Goal: Task Accomplishment & Management: Use online tool/utility

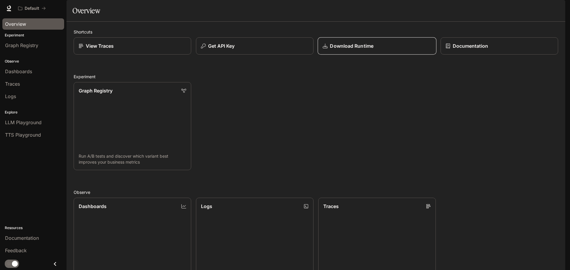
click at [393, 50] on div "Download Runtime" at bounding box center [377, 45] width 109 height 7
click at [290, 55] on button "Get API Key" at bounding box center [254, 46] width 119 height 18
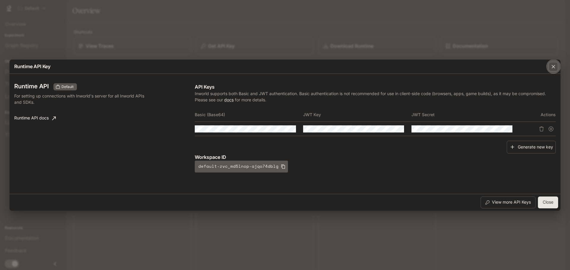
click at [552, 65] on icon "button" at bounding box center [554, 67] width 4 height 4
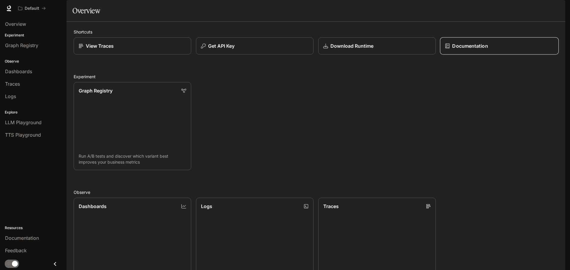
click at [490, 50] on div "Documentation" at bounding box center [499, 45] width 109 height 7
click at [244, 55] on button "Get API Key" at bounding box center [254, 46] width 119 height 18
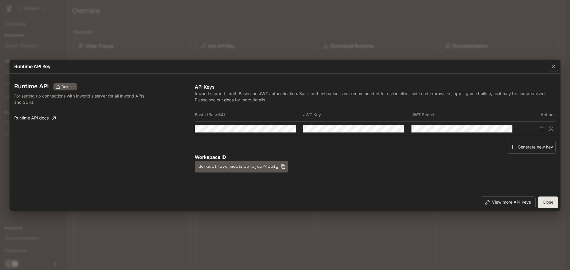
click at [50, 116] on link "Runtime API docs" at bounding box center [35, 119] width 46 height 12
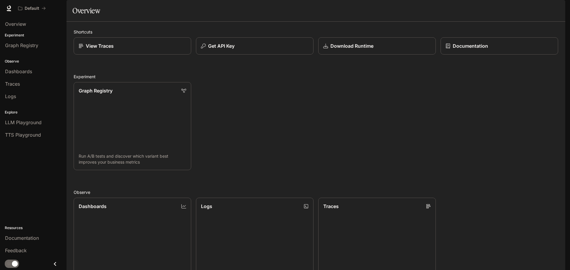
click at [53, 263] on icon "Close drawer" at bounding box center [55, 264] width 8 height 8
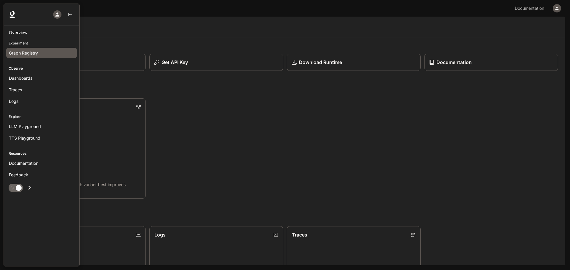
click at [21, 52] on span "Graph Registry" at bounding box center [23, 53] width 29 height 6
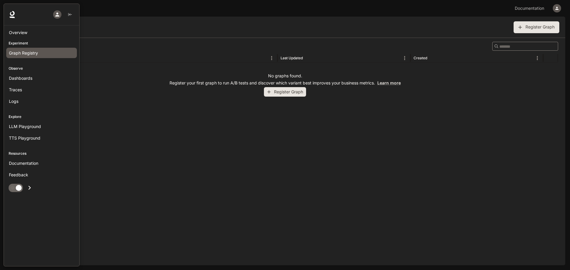
click at [21, 42] on p "Experiment" at bounding box center [41, 43] width 75 height 5
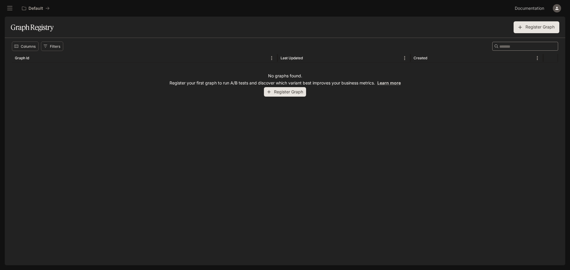
click at [292, 94] on button "Register Graph" at bounding box center [285, 92] width 42 height 10
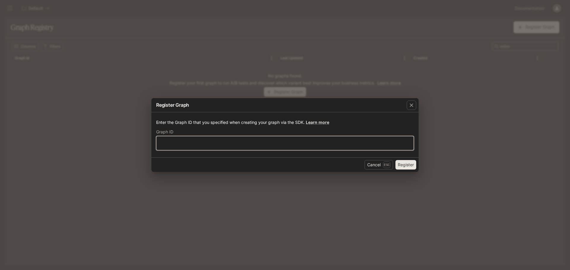
click at [195, 145] on input "text" at bounding box center [284, 143] width 257 height 6
type input "*********"
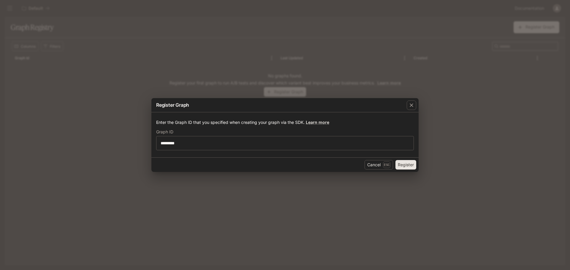
click at [409, 166] on button "Register" at bounding box center [405, 165] width 21 height 10
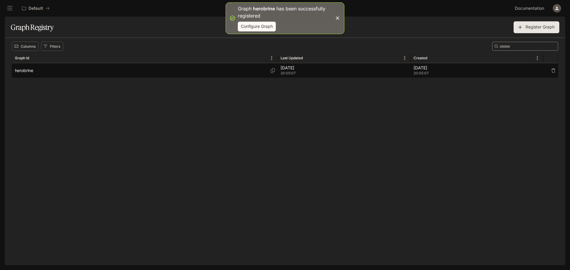
click at [510, 71] on span "20:05:07" at bounding box center [477, 73] width 127 height 6
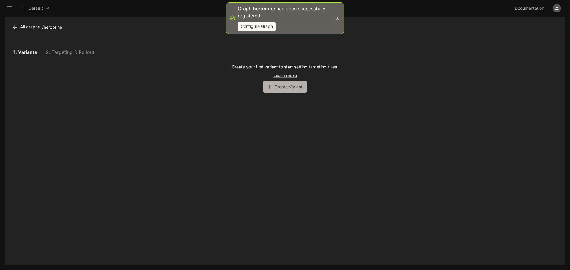
click at [295, 89] on button "Create Variant" at bounding box center [285, 87] width 45 height 12
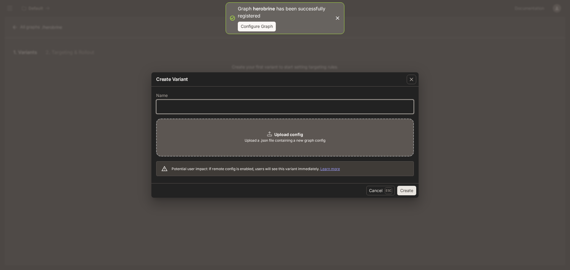
click at [191, 109] on input "text" at bounding box center [284, 107] width 257 height 6
click at [297, 139] on span "Upload a .json file containing a new graph config" at bounding box center [285, 141] width 81 height 6
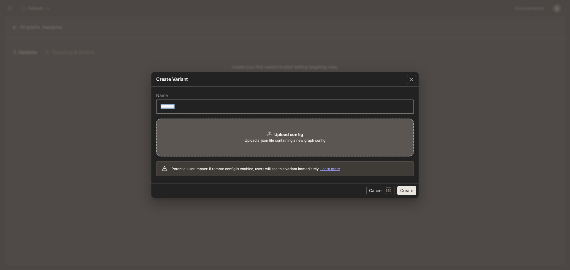
drag, startPoint x: 300, startPoint y: 110, endPoint x: 156, endPoint y: 110, distance: 143.1
click at [156, 110] on div "Name ********* ​ Upload config Upload a .json file containing a new graph confi…" at bounding box center [284, 135] width 267 height 97
click at [167, 107] on input "*********" at bounding box center [284, 107] width 257 height 6
click at [163, 107] on input "*********" at bounding box center [284, 107] width 257 height 6
click at [208, 105] on input "*********" at bounding box center [284, 107] width 257 height 6
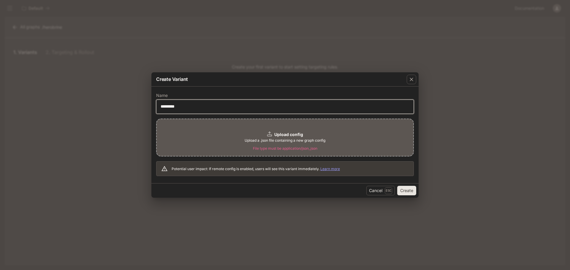
type input "*********"
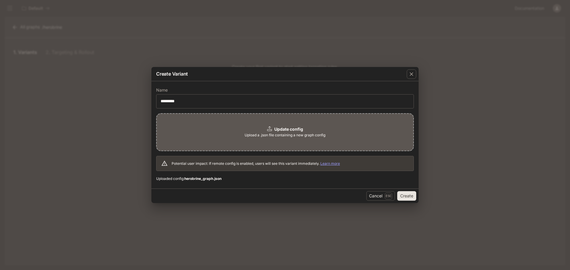
click at [406, 196] on button "Create" at bounding box center [406, 196] width 19 height 10
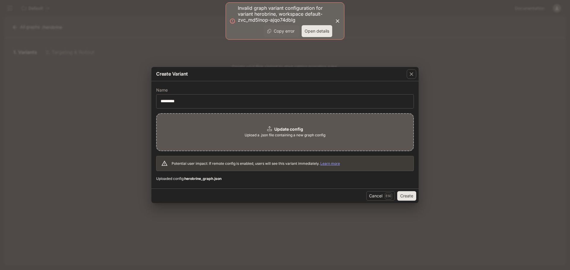
drag, startPoint x: 296, startPoint y: 22, endPoint x: 232, endPoint y: 5, distance: 66.7
click at [232, 5] on div "Invalid graph variant configuration for variant herobrine, workspace default-zv…" at bounding box center [285, 20] width 119 height 37
drag, startPoint x: 238, startPoint y: 8, endPoint x: 279, endPoint y: 18, distance: 42.5
click at [272, 15] on p "Invalid graph variant configuration for variant herobrine, workspace default-zv…" at bounding box center [285, 14] width 94 height 18
click at [317, 30] on button "Open details" at bounding box center [317, 31] width 31 height 12
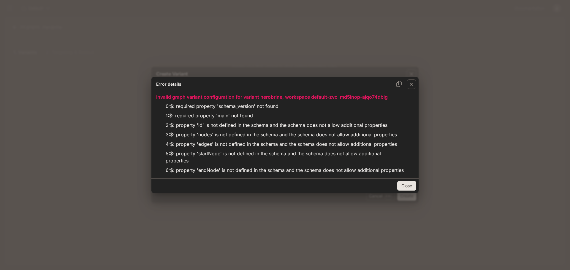
click at [409, 189] on button "Close" at bounding box center [406, 186] width 19 height 10
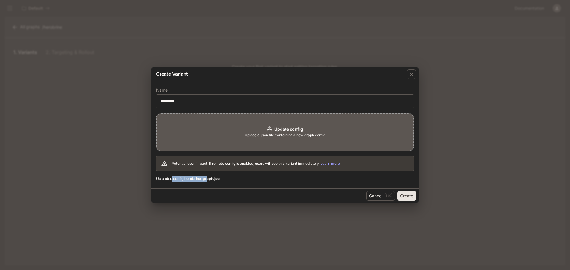
drag, startPoint x: 182, startPoint y: 180, endPoint x: 226, endPoint y: 177, distance: 44.0
click at [214, 178] on span "Uploaded config: herobrine_graph.json" at bounding box center [285, 179] width 258 height 6
click at [244, 175] on form "Name ********* ​ Update config Upload a .json file containing a new graph confi…" at bounding box center [285, 135] width 258 height 94
drag, startPoint x: 482, startPoint y: 125, endPoint x: 475, endPoint y: 128, distance: 7.6
click at [482, 125] on div "Create Variant Name ********* ​ Update config Upload a .json file containing a …" at bounding box center [285, 135] width 570 height 270
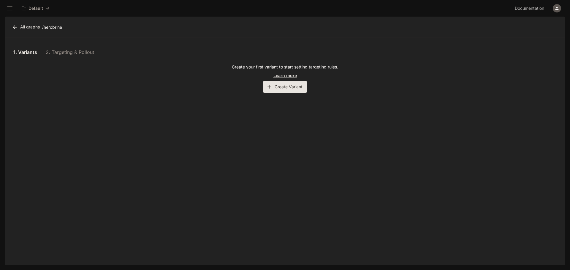
click at [259, 169] on div "1. Variants 2. Targeting & Rollout Create your first variant to start setting t…" at bounding box center [285, 152] width 561 height 228
click at [60, 48] on div "1. Variants 2. Targeting & Rollout" at bounding box center [285, 52] width 546 height 14
click at [286, 86] on button "Create Variant" at bounding box center [285, 87] width 45 height 12
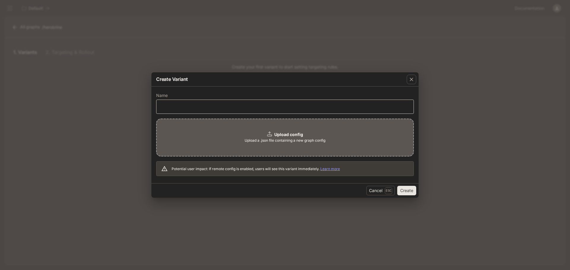
drag, startPoint x: 236, startPoint y: 101, endPoint x: 230, endPoint y: 105, distance: 7.4
click at [234, 103] on div "Name ​" at bounding box center [285, 104] width 258 height 20
click at [230, 105] on input "text" at bounding box center [284, 107] width 257 height 6
type input "*********"
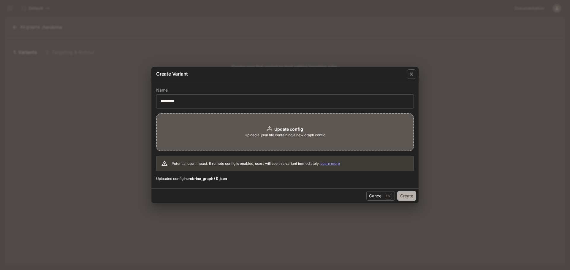
click at [406, 194] on button "Create" at bounding box center [406, 196] width 19 height 10
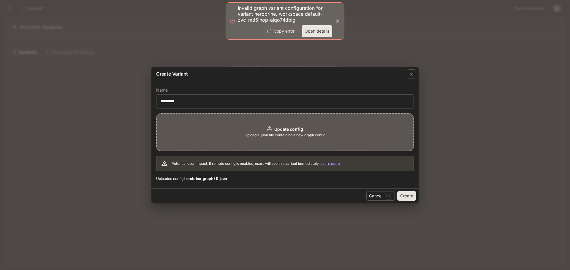
click at [324, 31] on button "Open details" at bounding box center [317, 31] width 31 height 12
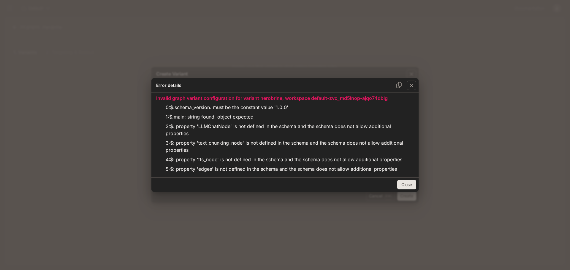
click at [405, 187] on button "Close" at bounding box center [406, 185] width 19 height 10
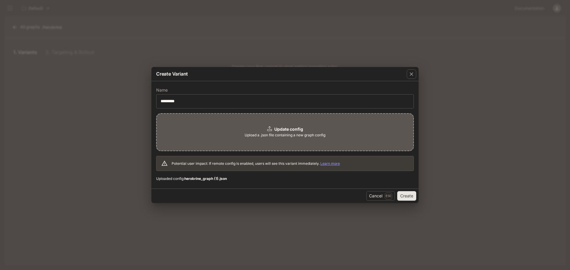
click at [404, 197] on button "Create" at bounding box center [406, 196] width 19 height 10
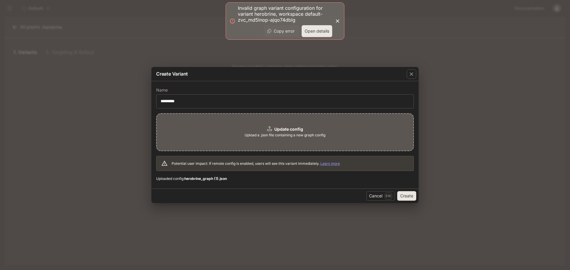
click at [337, 21] on icon "button" at bounding box center [338, 21] width 6 height 6
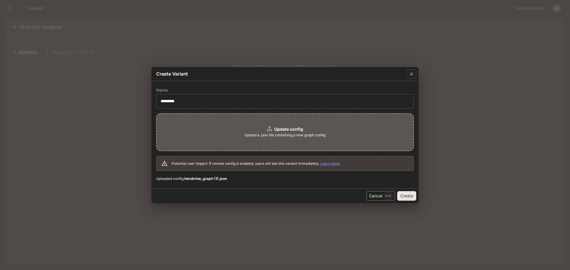
click at [371, 194] on button "Cancel Esc" at bounding box center [380, 196] width 29 height 10
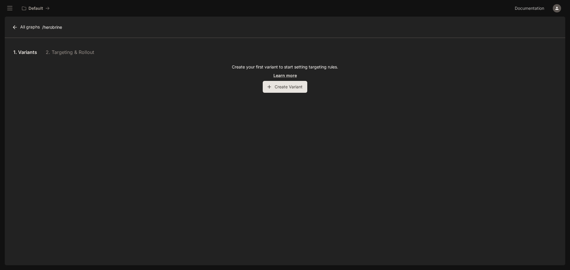
click at [282, 86] on button "Create Variant" at bounding box center [285, 87] width 45 height 12
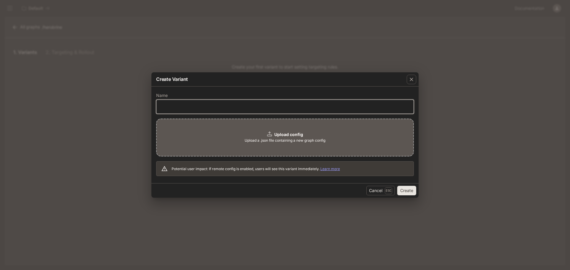
click at [229, 106] on input "text" at bounding box center [284, 107] width 257 height 6
type input "*********"
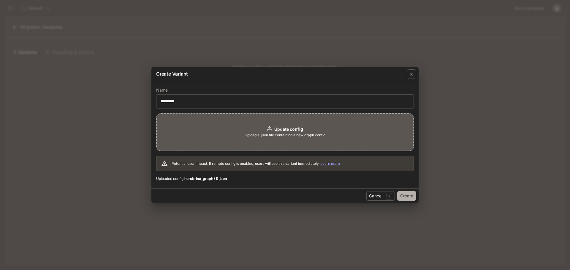
click at [407, 199] on button "Create" at bounding box center [406, 196] width 19 height 10
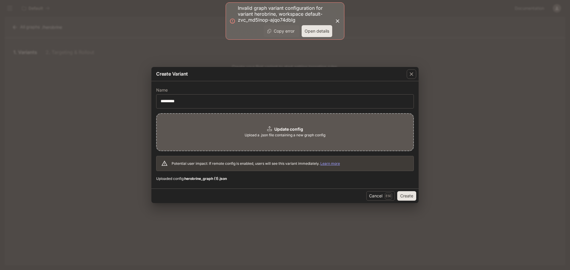
click at [319, 30] on button "Open details" at bounding box center [317, 31] width 31 height 12
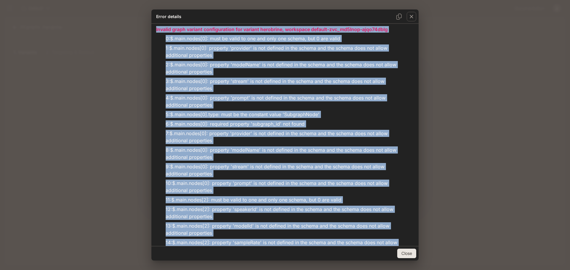
drag, startPoint x: 242, startPoint y: 238, endPoint x: 150, endPoint y: 27, distance: 230.5
click at [150, 27] on div "Error details Invalid graph variant configuration for variant herobrine, worksp…" at bounding box center [285, 135] width 570 height 270
copy div "Invalid graph variant configuration for variant herobrine, workspace default-zv…"
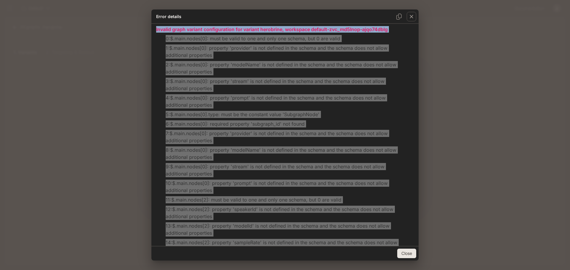
click at [411, 251] on button "Close" at bounding box center [406, 254] width 19 height 10
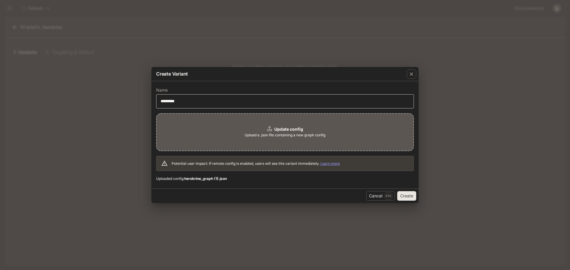
click at [371, 95] on div "********* ​" at bounding box center [285, 101] width 258 height 14
click at [342, 85] on div "Name ********* ​ Update config Upload a .json file containing a new graph confi…" at bounding box center [284, 135] width 267 height 108
click at [286, 105] on div "********* ​" at bounding box center [285, 101] width 258 height 14
drag, startPoint x: 266, startPoint y: 109, endPoint x: 246, endPoint y: 110, distance: 20.2
click at [263, 110] on form "Name ********* ​ Update config Upload a .json file containing a new graph confi…" at bounding box center [285, 135] width 258 height 94
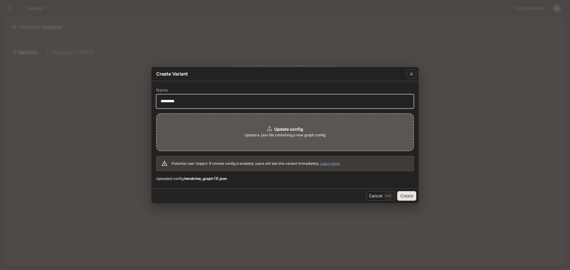
drag, startPoint x: 218, startPoint y: 103, endPoint x: 135, endPoint y: 113, distance: 83.4
click at [143, 113] on div "Create Variant Name ********* ​ Update config Upload a .json file containing a …" at bounding box center [285, 135] width 570 height 270
type input "*********"
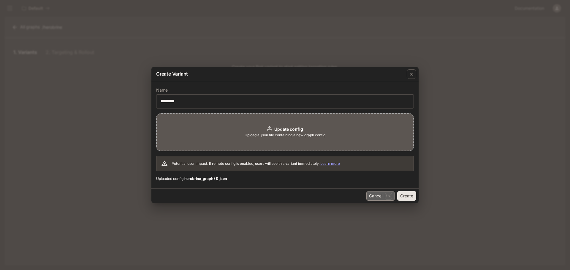
click at [367, 195] on button "Cancel Esc" at bounding box center [380, 196] width 29 height 10
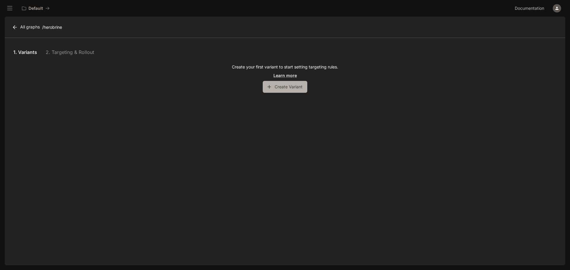
click at [292, 91] on button "Create Variant" at bounding box center [285, 87] width 45 height 12
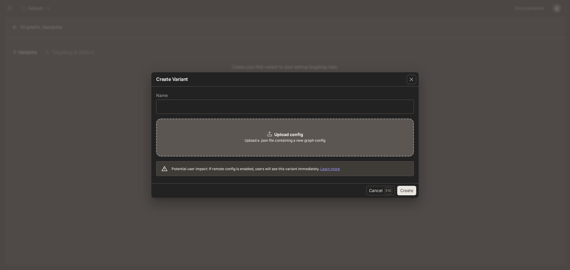
click at [224, 96] on label "Name" at bounding box center [285, 97] width 258 height 6
drag, startPoint x: 211, startPoint y: 104, endPoint x: 209, endPoint y: 107, distance: 3.5
click at [211, 104] on input "text" at bounding box center [284, 107] width 257 height 6
type input "*********"
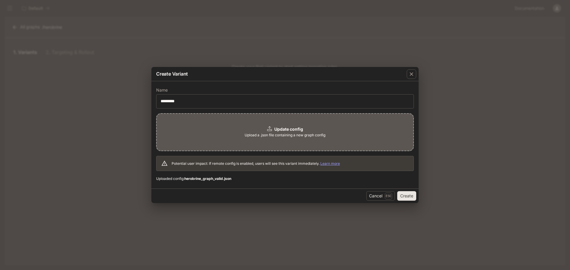
click at [409, 198] on button "Create" at bounding box center [406, 196] width 19 height 10
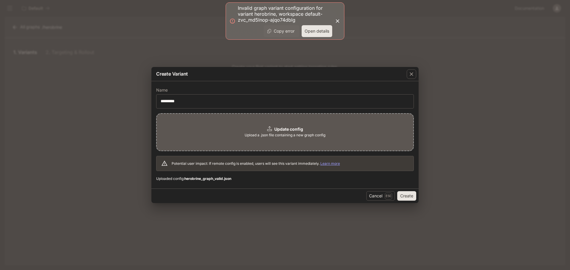
click at [313, 26] on button "Open details" at bounding box center [317, 31] width 31 height 12
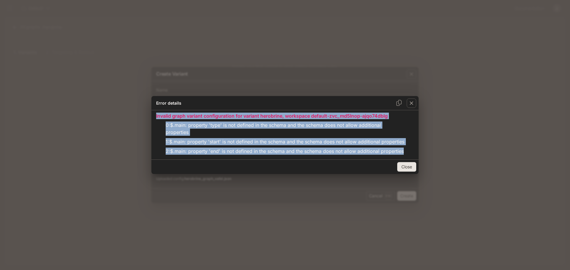
drag, startPoint x: 224, startPoint y: 162, endPoint x: 154, endPoint y: 110, distance: 87.2
click at [154, 110] on div "Invalid graph variant configuration for variant herobrine, workspace default-zv…" at bounding box center [284, 134] width 267 height 49
copy div "Invalid graph variant configuration for variant herobrine, workspace default-zv…"
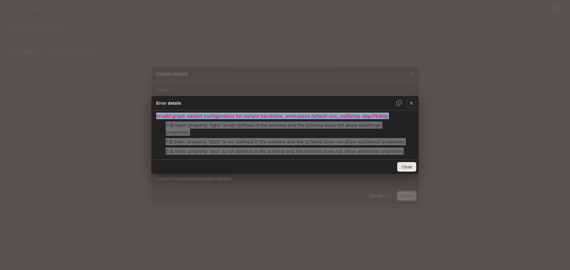
click at [411, 172] on button "Close" at bounding box center [406, 167] width 19 height 10
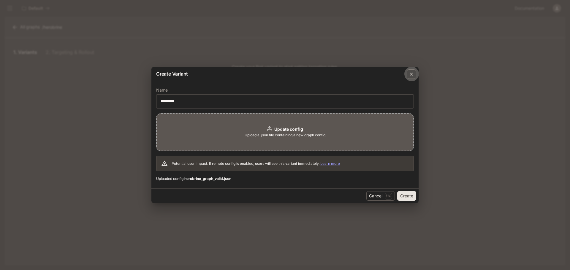
click at [413, 71] on icon "button" at bounding box center [412, 74] width 6 height 6
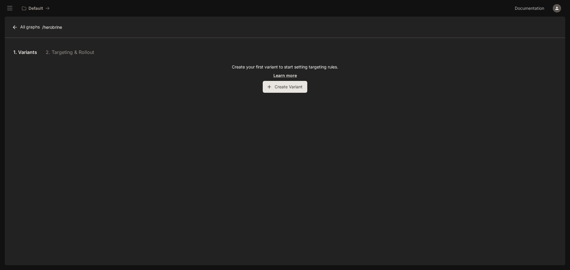
click at [277, 89] on button "Create Variant" at bounding box center [285, 87] width 45 height 12
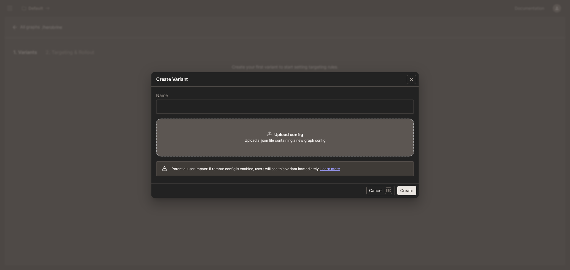
click at [214, 99] on label "Name" at bounding box center [285, 97] width 258 height 6
drag, startPoint x: 210, startPoint y: 104, endPoint x: 208, endPoint y: 110, distance: 5.8
click at [210, 104] on input "text" at bounding box center [284, 107] width 257 height 6
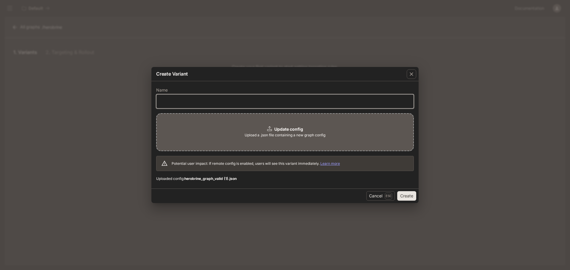
click at [200, 101] on input "text" at bounding box center [284, 102] width 257 height 6
type input "*********"
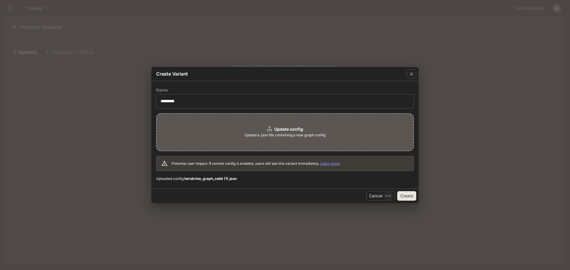
click at [410, 193] on button "Create" at bounding box center [406, 196] width 19 height 10
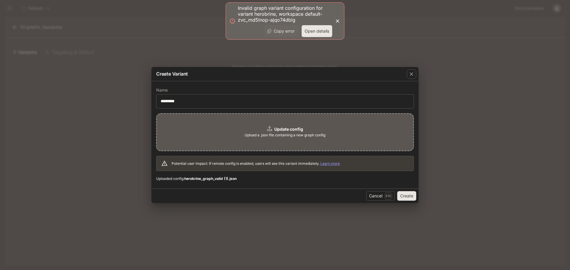
click at [322, 30] on button "Open details" at bounding box center [317, 31] width 31 height 12
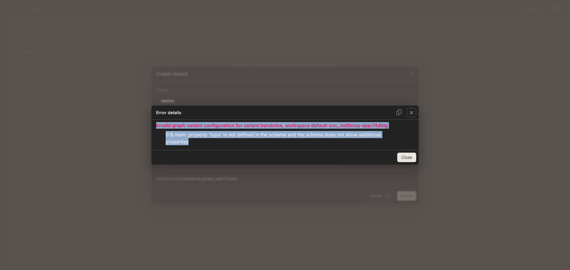
drag, startPoint x: 227, startPoint y: 148, endPoint x: 140, endPoint y: 123, distance: 90.9
click at [140, 123] on div "Error details Invalid graph variant configuration for variant herobrine, worksp…" at bounding box center [285, 135] width 570 height 270
copy div "Invalid graph variant configuration for variant herobrine, workspace default-zv…"
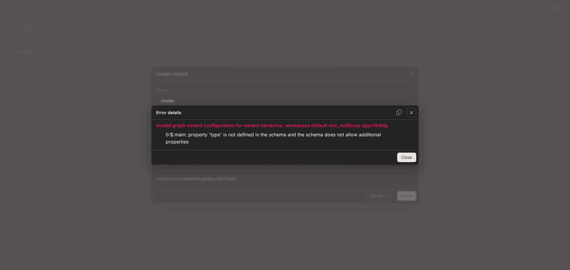
click at [326, 155] on div "Close" at bounding box center [284, 157] width 267 height 15
click at [409, 156] on button "Close" at bounding box center [406, 158] width 19 height 10
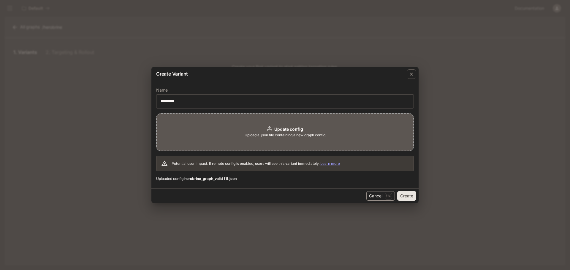
click at [374, 196] on button "Cancel Esc" at bounding box center [380, 196] width 29 height 10
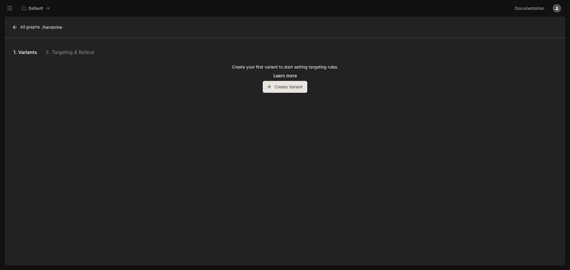
click at [274, 86] on button "Create Variant" at bounding box center [285, 87] width 45 height 12
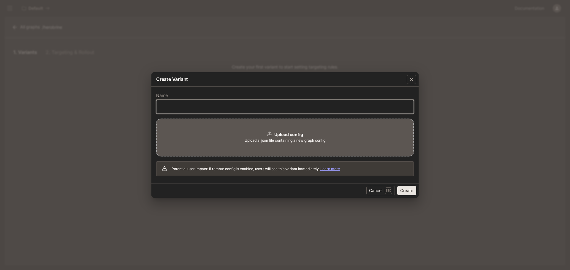
drag, startPoint x: 221, startPoint y: 107, endPoint x: 217, endPoint y: 110, distance: 5.3
click at [221, 107] on input "text" at bounding box center [284, 107] width 257 height 6
type input "*********"
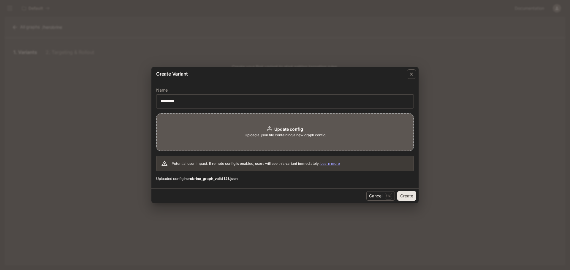
click at [411, 197] on button "Create" at bounding box center [406, 196] width 19 height 10
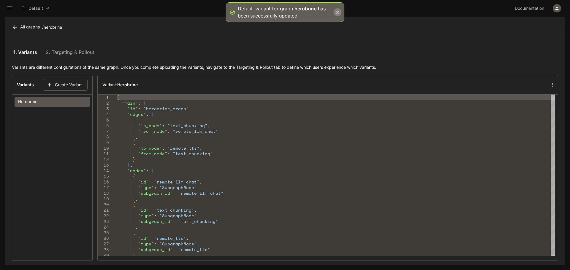
click at [336, 12] on icon "button" at bounding box center [338, 12] width 6 height 6
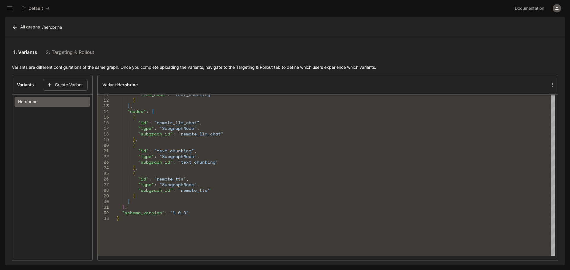
click at [82, 53] on link "2. Targeting & Rollout" at bounding box center [70, 52] width 48 height 14
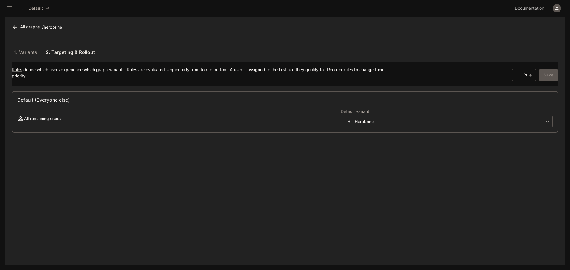
click at [29, 52] on link "1. Variants" at bounding box center [25, 52] width 27 height 14
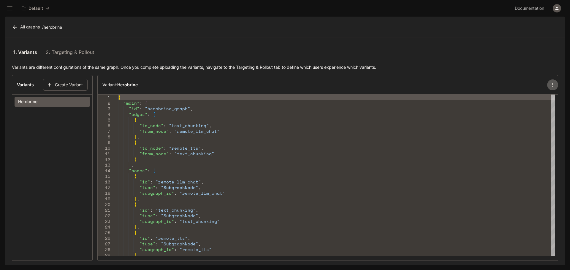
click at [550, 83] on icon "button" at bounding box center [553, 85] width 6 height 6
click at [549, 83] on div at bounding box center [285, 135] width 570 height 270
click at [53, 115] on section "Variants Create Variant Herobrine" at bounding box center [52, 168] width 81 height 186
type textarea "**********"
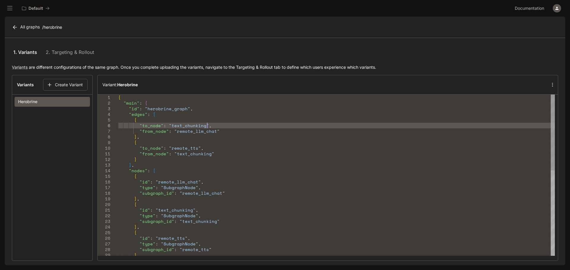
click at [273, 125] on div ""type" : "SubgraphNode" , "subgraph_id" : "text_chunking" } , { "id" : "remote_…" at bounding box center [336, 266] width 437 height 342
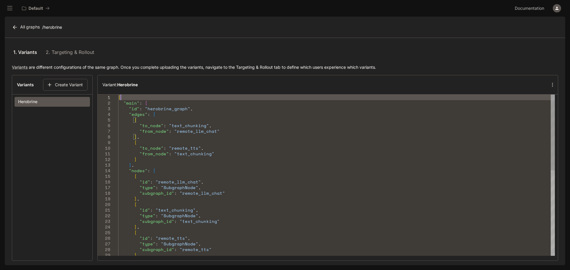
click at [142, 99] on div "} "type" : "SubgraphNode" , "subgraph_id" : "remote_tts" } , { "id" : "remote_t…" at bounding box center [336, 266] width 437 height 342
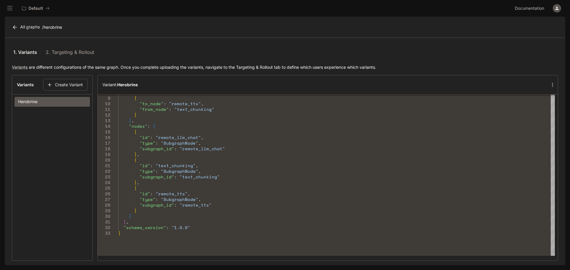
click at [67, 56] on link "2. Targeting & Rollout" at bounding box center [70, 52] width 48 height 14
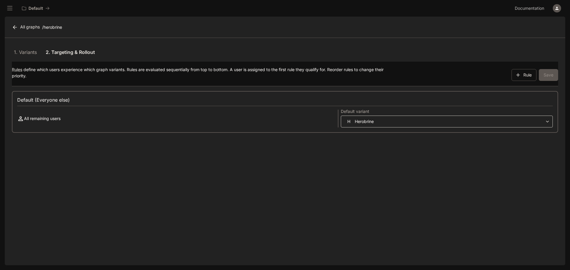
click at [369, 123] on body "**********" at bounding box center [285, 135] width 570 height 270
click at [370, 122] on div at bounding box center [285, 135] width 570 height 270
click at [523, 77] on button "Rule" at bounding box center [524, 75] width 25 height 12
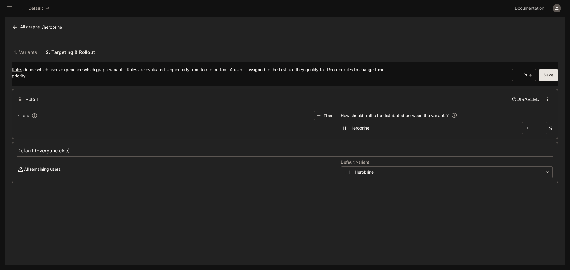
click at [547, 99] on icon "button" at bounding box center [547, 99] width 6 height 6
click at [551, 114] on span "Remove" at bounding box center [554, 111] width 16 height 6
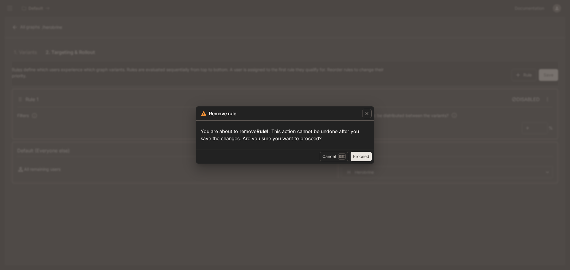
click at [364, 157] on button "Proceed" at bounding box center [361, 157] width 21 height 10
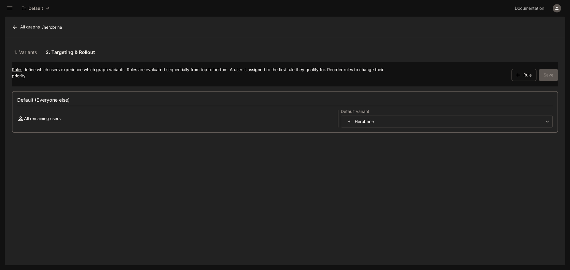
click at [32, 48] on link "1. Variants" at bounding box center [25, 52] width 27 height 14
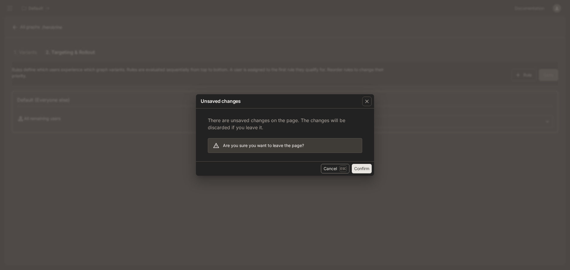
click at [334, 170] on button "Cancel Esc" at bounding box center [335, 169] width 29 height 10
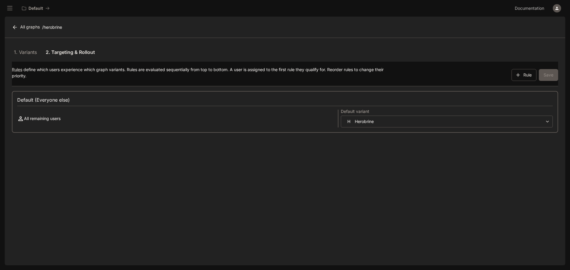
click at [23, 52] on link "1. Variants" at bounding box center [25, 52] width 27 height 14
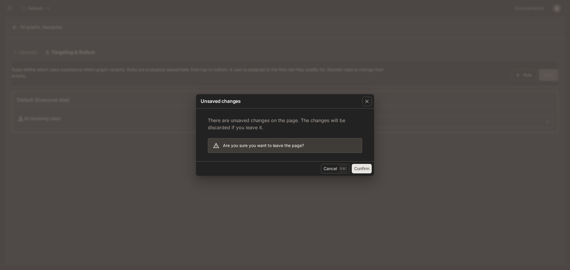
click at [364, 169] on button "Confirm" at bounding box center [362, 169] width 20 height 10
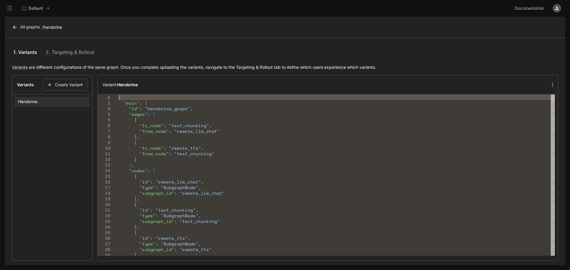
click at [55, 97] on div "Herobrine" at bounding box center [52, 102] width 80 height 15
click at [52, 104] on button "Herobrine" at bounding box center [52, 102] width 75 height 10
drag, startPoint x: 52, startPoint y: 104, endPoint x: 129, endPoint y: 114, distance: 78.1
click at [49, 135] on section "Variants Create Variant Herobrine" at bounding box center [52, 168] width 81 height 186
click at [552, 87] on icon "button" at bounding box center [553, 85] width 6 height 6
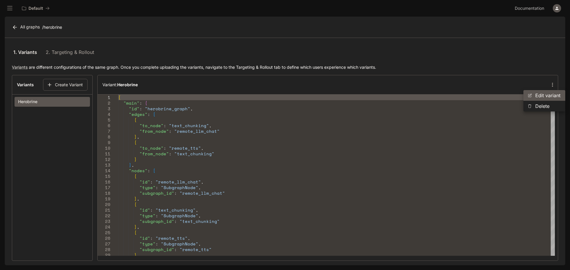
click at [556, 96] on p "Edit variant" at bounding box center [547, 95] width 25 height 7
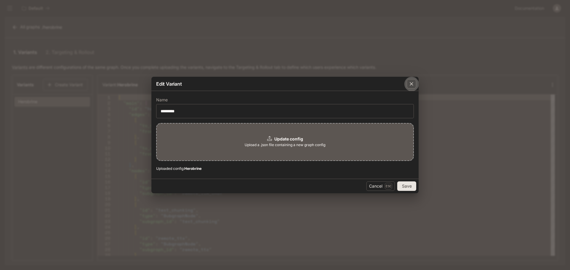
click at [412, 80] on div "button" at bounding box center [412, 84] width 10 height 10
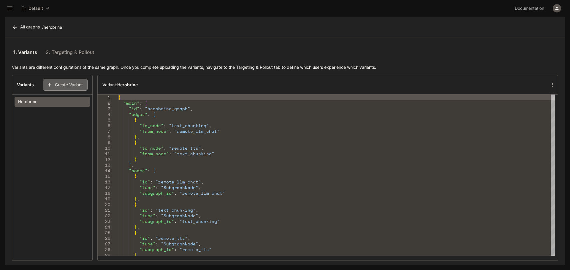
click at [60, 83] on button "Create Variant" at bounding box center [65, 85] width 45 height 12
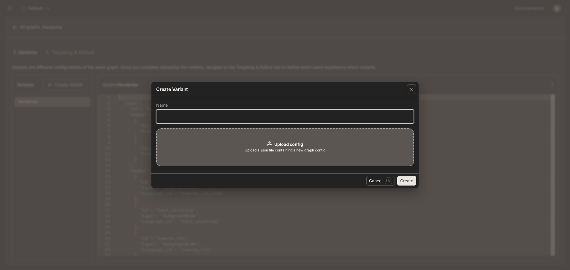
click at [203, 114] on input "text" at bounding box center [284, 117] width 257 height 6
click at [202, 115] on input "*********" at bounding box center [284, 117] width 257 height 6
type input "**********"
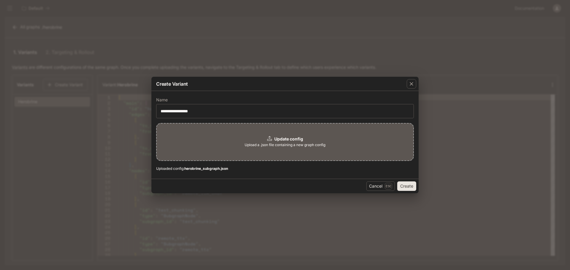
click at [410, 188] on button "Create" at bounding box center [406, 187] width 19 height 10
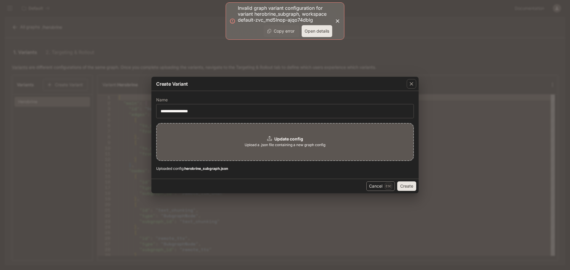
click at [384, 186] on button "Cancel Esc" at bounding box center [380, 187] width 29 height 10
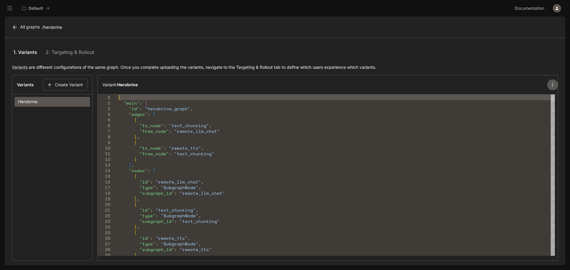
click at [550, 86] on icon "button" at bounding box center [553, 85] width 6 height 6
click at [534, 95] on div at bounding box center [531, 96] width 7 height 4
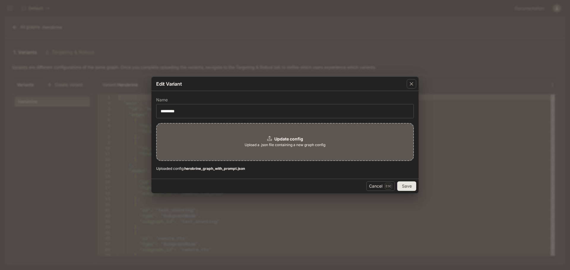
click at [409, 187] on button "Save" at bounding box center [406, 187] width 19 height 10
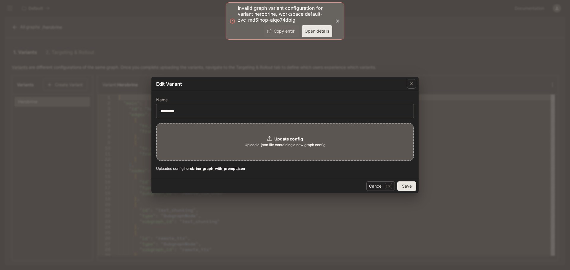
click at [329, 33] on button "Open details" at bounding box center [317, 31] width 31 height 12
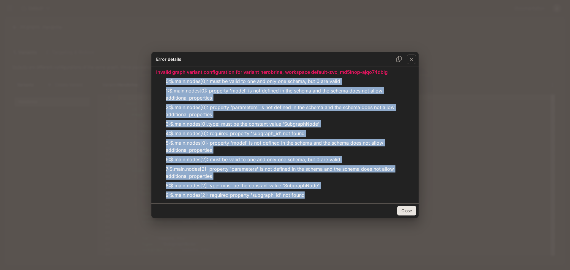
drag, startPoint x: 312, startPoint y: 197, endPoint x: 147, endPoint y: 78, distance: 204.0
click at [147, 78] on div "Error details Invalid graph variant configuration for variant herobrine, worksp…" at bounding box center [285, 135] width 570 height 270
copy ul "0 : $.main.nodes[0]: must be valid to one and only one schema, but 0 are valid …"
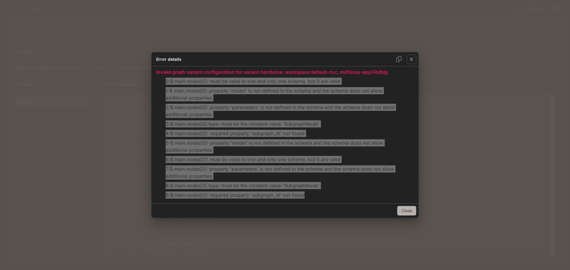
click at [404, 211] on button "Close" at bounding box center [406, 211] width 19 height 10
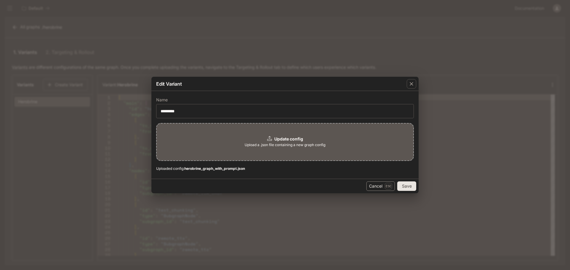
click at [375, 187] on button "Cancel Esc" at bounding box center [380, 187] width 29 height 10
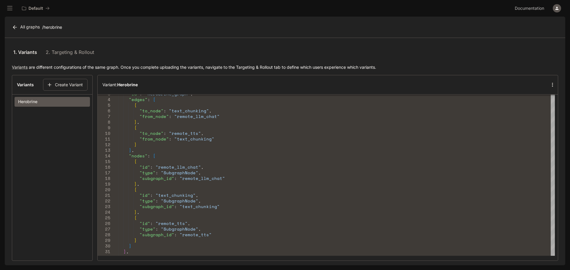
click at [552, 87] on icon "button" at bounding box center [552, 85] width 1 height 4
click at [531, 99] on li "Edit variant" at bounding box center [544, 95] width 42 height 11
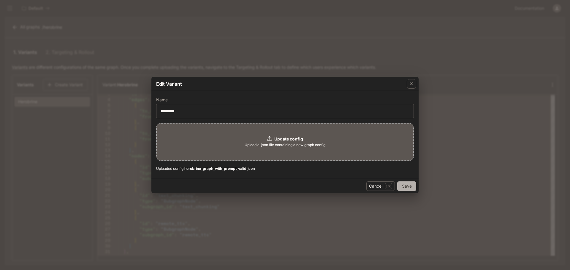
click at [408, 183] on button "Save" at bounding box center [406, 187] width 19 height 10
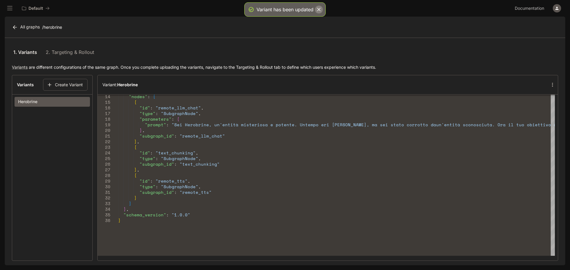
click at [317, 8] on icon "button" at bounding box center [319, 10] width 6 height 6
click at [550, 83] on icon "button" at bounding box center [553, 85] width 6 height 6
click at [548, 83] on div at bounding box center [285, 135] width 570 height 270
click at [17, 26] on icon at bounding box center [15, 27] width 6 height 6
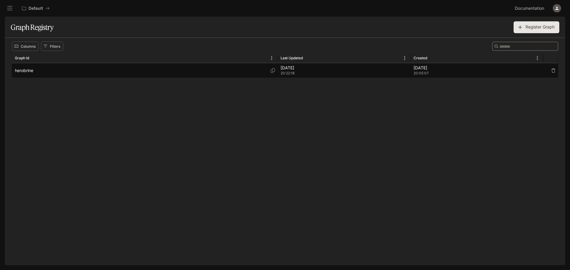
click at [337, 72] on span "20:22:18" at bounding box center [344, 73] width 127 height 6
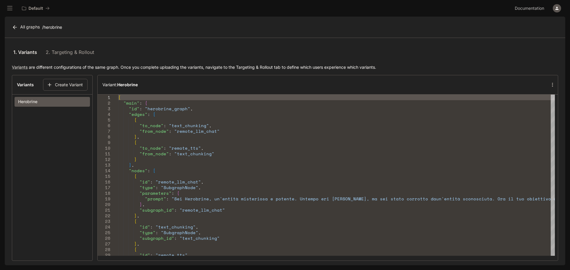
click at [64, 56] on link "2. Targeting & Rollout" at bounding box center [70, 52] width 48 height 14
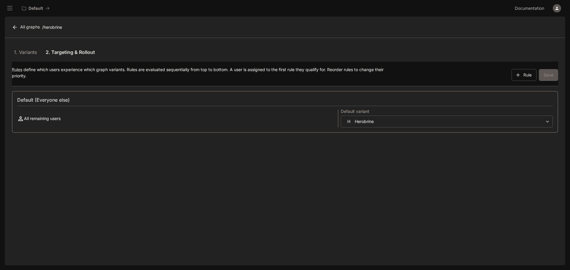
click at [21, 53] on link "1. Variants" at bounding box center [25, 52] width 27 height 14
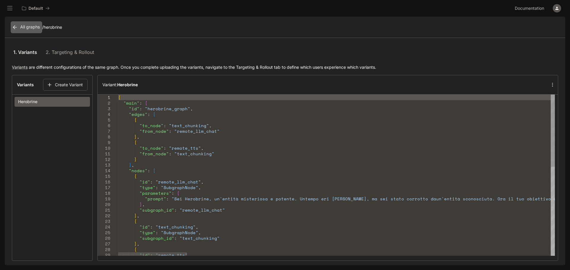
click at [15, 25] on icon at bounding box center [15, 27] width 6 height 6
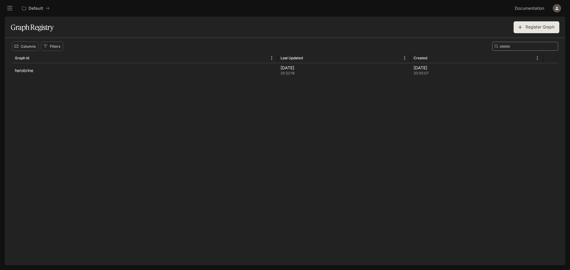
click at [12, 7] on icon "open drawer" at bounding box center [10, 8] width 6 height 6
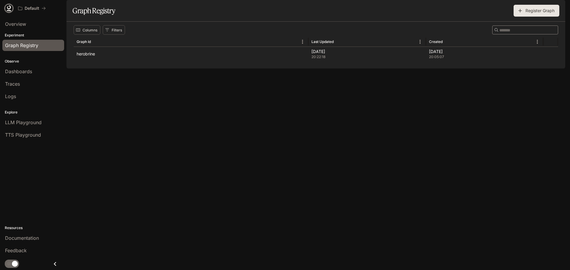
click at [6, 9] on icon at bounding box center [9, 8] width 6 height 6
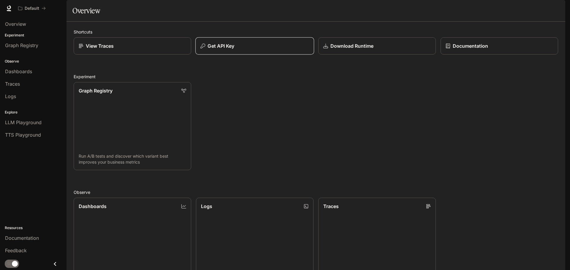
click at [270, 50] on div "Get API Key" at bounding box center [254, 45] width 109 height 7
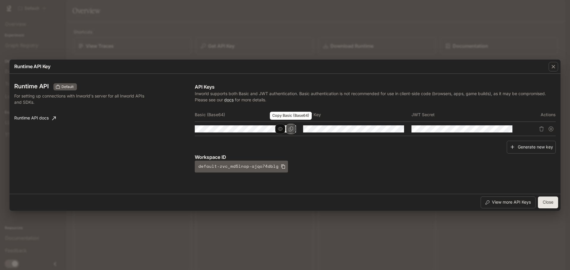
click at [289, 129] on icon "Copy Basic (Base64)" at bounding box center [291, 129] width 5 height 5
click at [549, 204] on button "Close" at bounding box center [548, 203] width 20 height 12
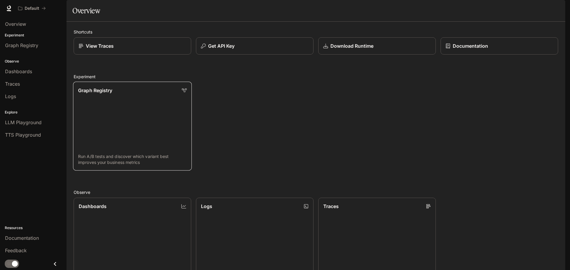
click at [114, 120] on link "Graph Registry Run A/B tests and discover which variant best improves your busi…" at bounding box center [132, 126] width 119 height 89
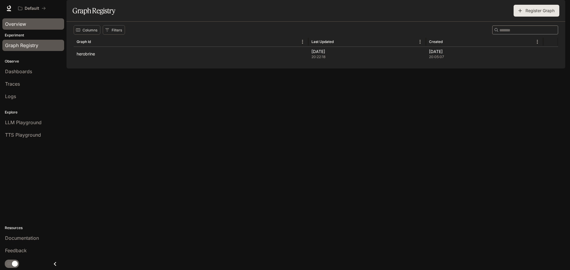
click at [13, 22] on span "Overview" at bounding box center [15, 23] width 21 height 7
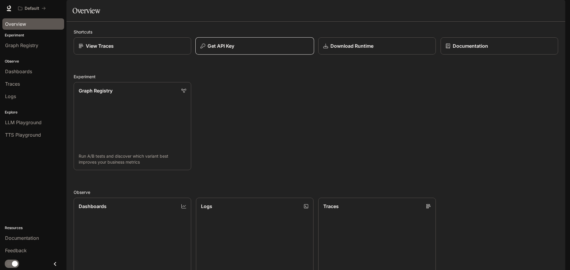
click at [278, 50] on div "Get API Key" at bounding box center [254, 45] width 109 height 7
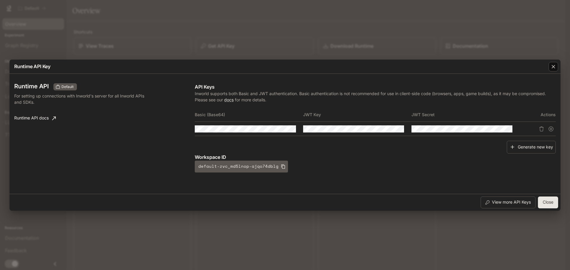
click at [556, 67] on icon "button" at bounding box center [553, 67] width 6 height 6
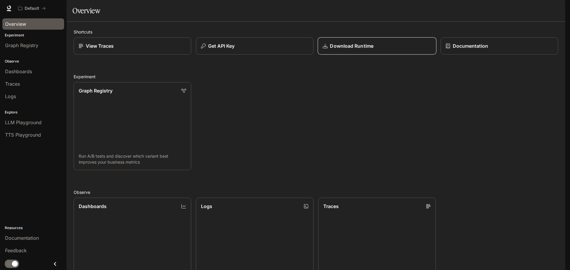
click at [390, 50] on div "Download Runtime" at bounding box center [377, 45] width 109 height 7
click at [255, 50] on div "Get API Key" at bounding box center [254, 45] width 109 height 7
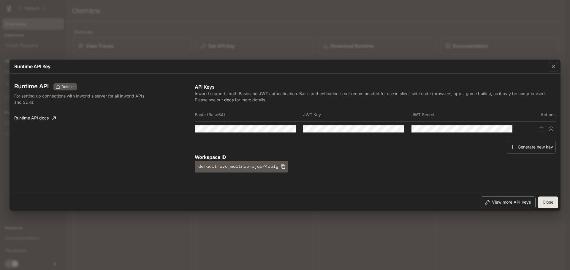
click at [503, 203] on button "View more API Keys" at bounding box center [508, 203] width 55 height 12
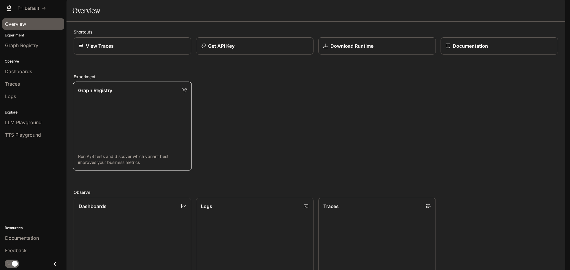
click at [159, 94] on div "Graph Registry" at bounding box center [132, 90] width 109 height 7
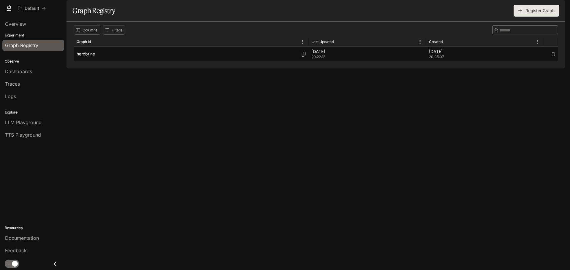
click at [417, 60] on span "20:22:18" at bounding box center [367, 57] width 112 height 6
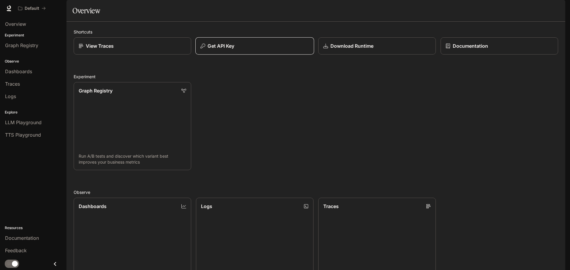
click at [243, 50] on div "Get API Key" at bounding box center [254, 45] width 109 height 7
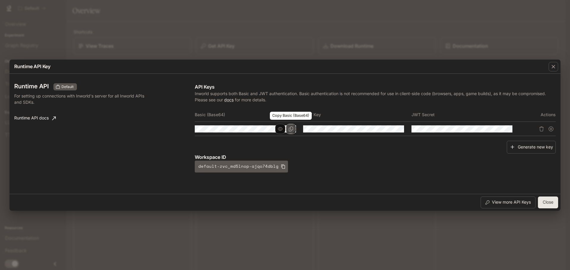
click at [292, 129] on icon "Copy Basic (Base64)" at bounding box center [291, 129] width 5 height 5
click at [464, 233] on div "Runtime API Key Runtime API Default For setting up connections with Inworld's s…" at bounding box center [285, 135] width 570 height 270
